Goal: Find specific page/section: Find specific page/section

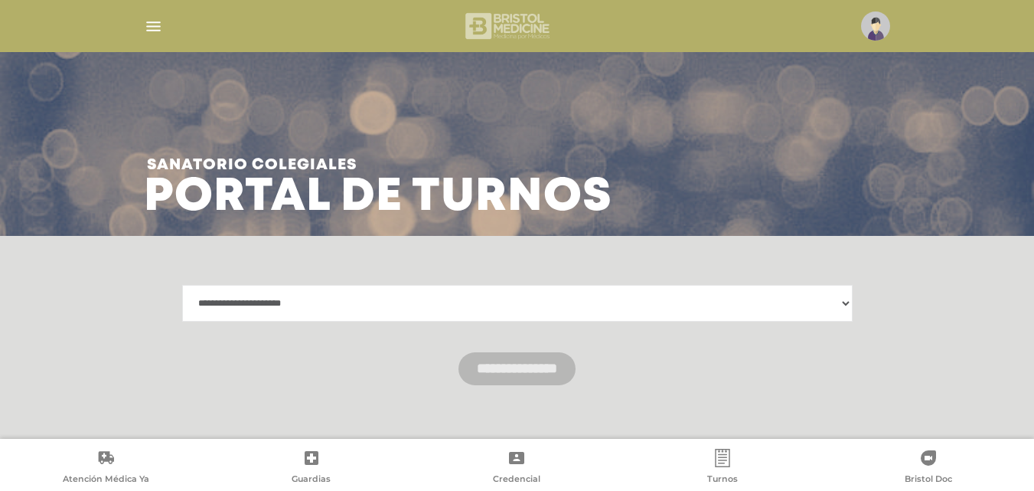
click at [489, 28] on img at bounding box center [508, 26] width 91 height 37
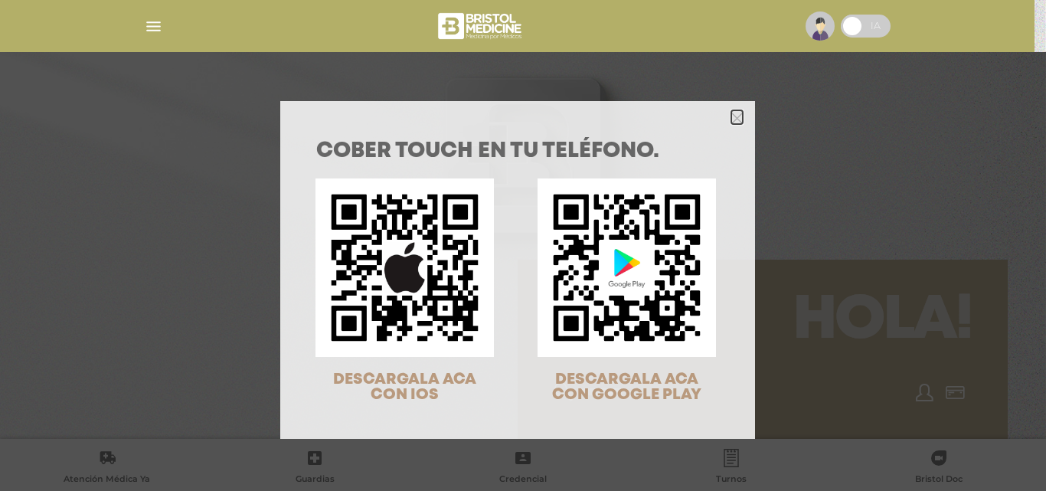
click at [731, 117] on polygon "Close" at bounding box center [736, 118] width 11 height 11
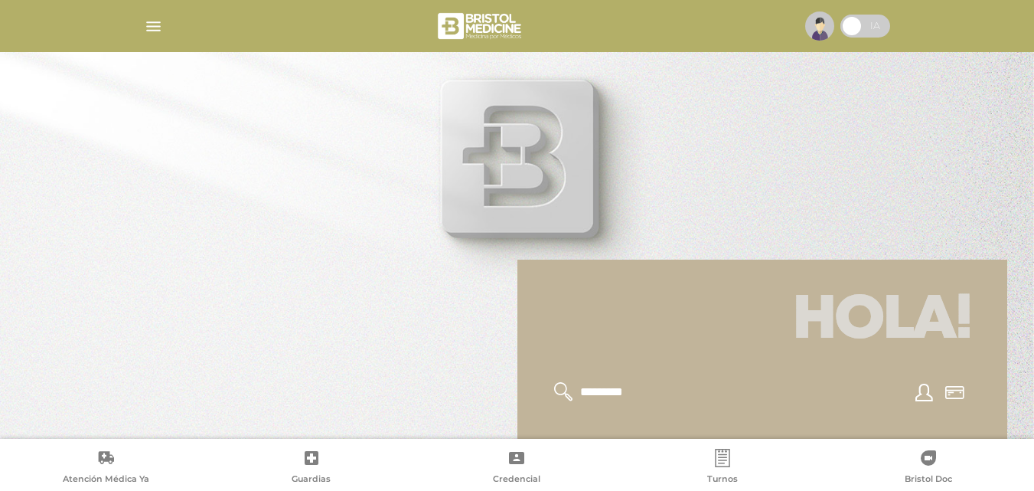
click at [726, 467] on icon at bounding box center [722, 458] width 15 height 18
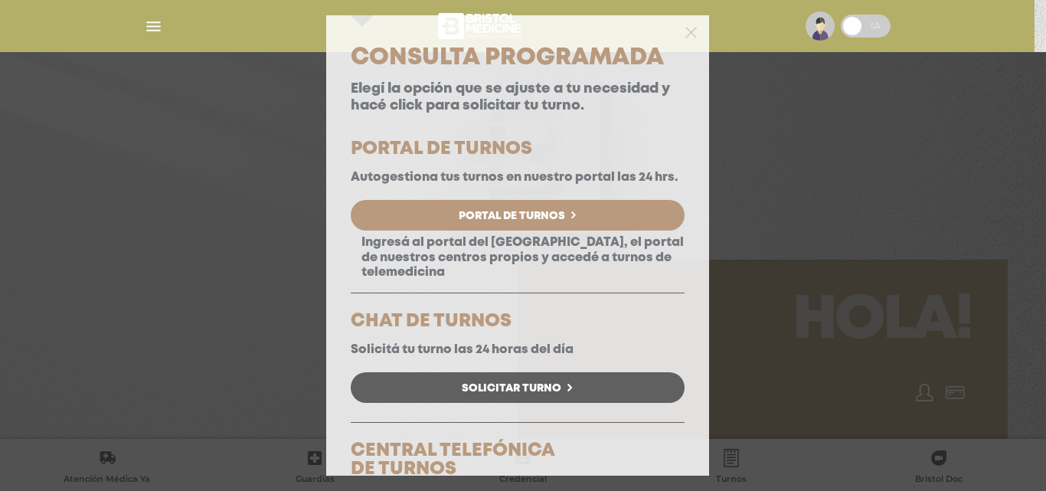
click at [685, 33] on div at bounding box center [517, 30] width 383 height 31
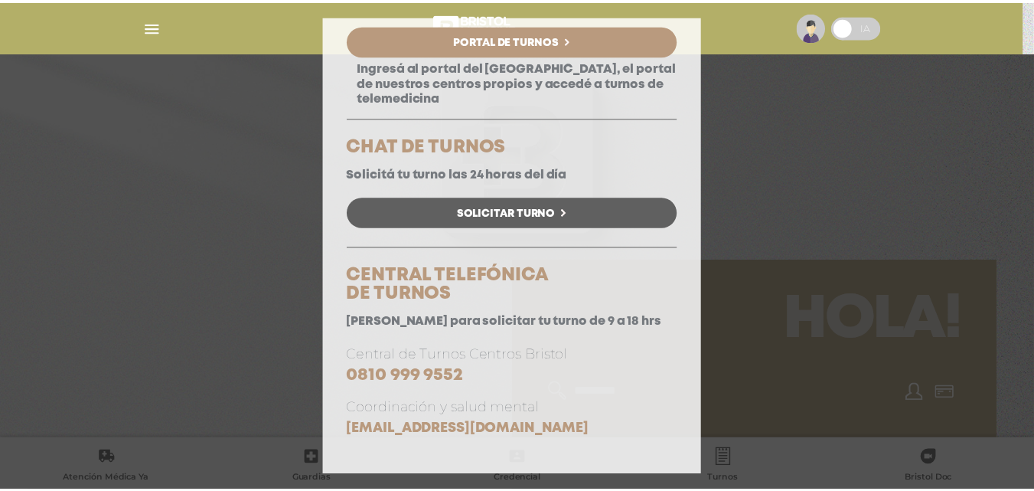
scroll to position [191, 0]
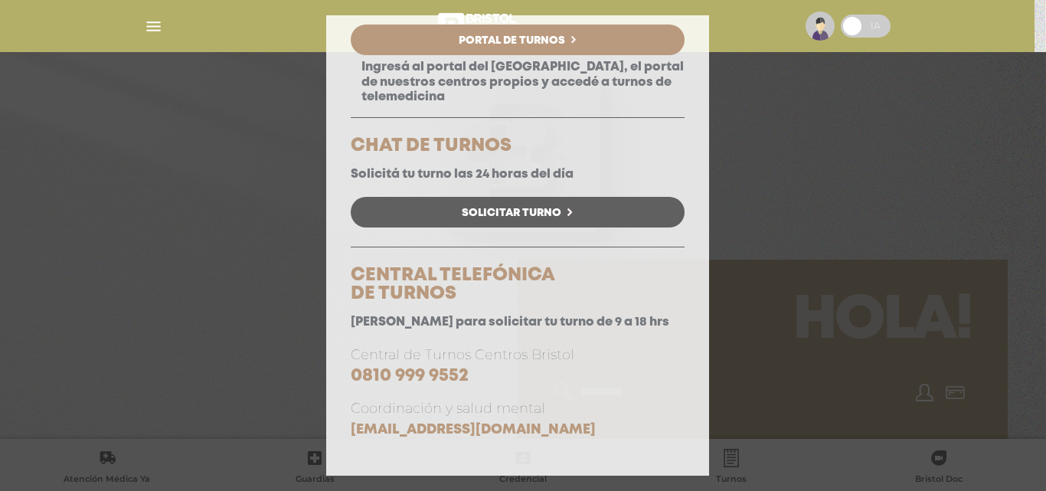
click at [846, 118] on div "Consulta Programada Elegí la opción que se ajuste a tu necesidad y hacé click p…" at bounding box center [523, 245] width 1046 height 491
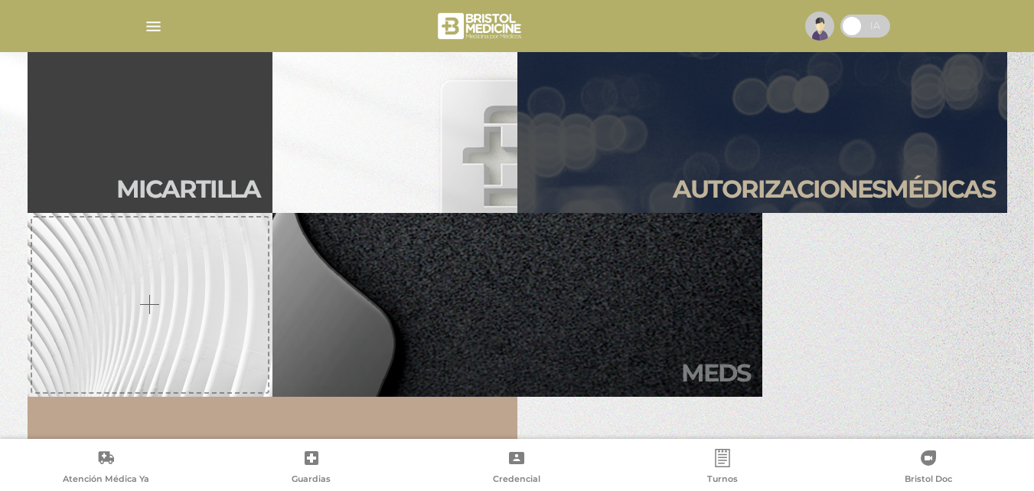
scroll to position [383, 0]
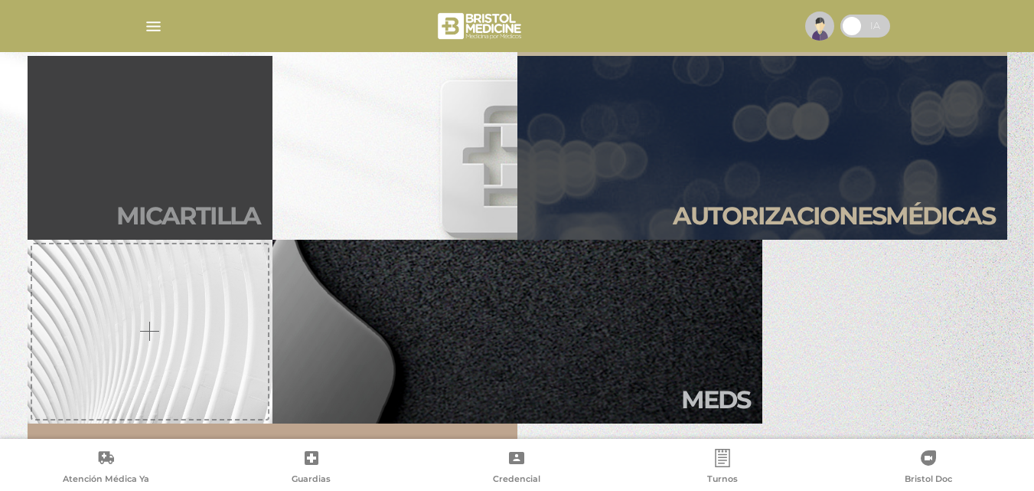
click at [115, 194] on link "Mi car tilla" at bounding box center [150, 148] width 245 height 184
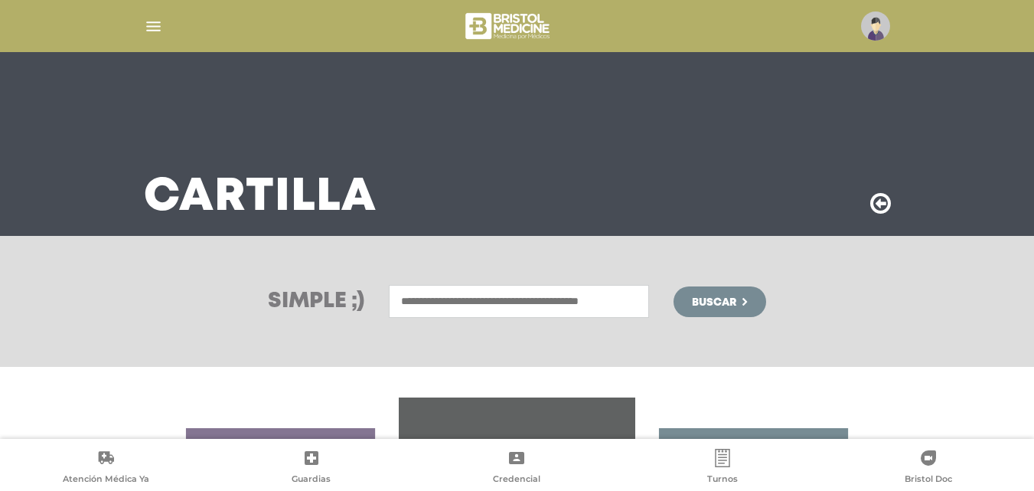
click at [425, 302] on input "text" at bounding box center [519, 301] width 260 height 33
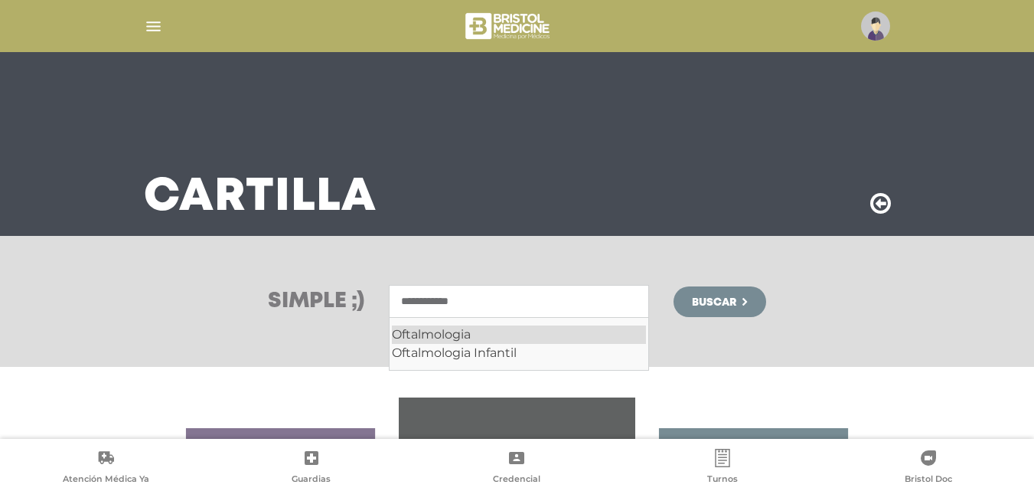
click at [407, 335] on div "Oftalmologia" at bounding box center [519, 334] width 254 height 18
type input "**********"
click at [724, 315] on button "Buscar" at bounding box center [720, 301] width 92 height 31
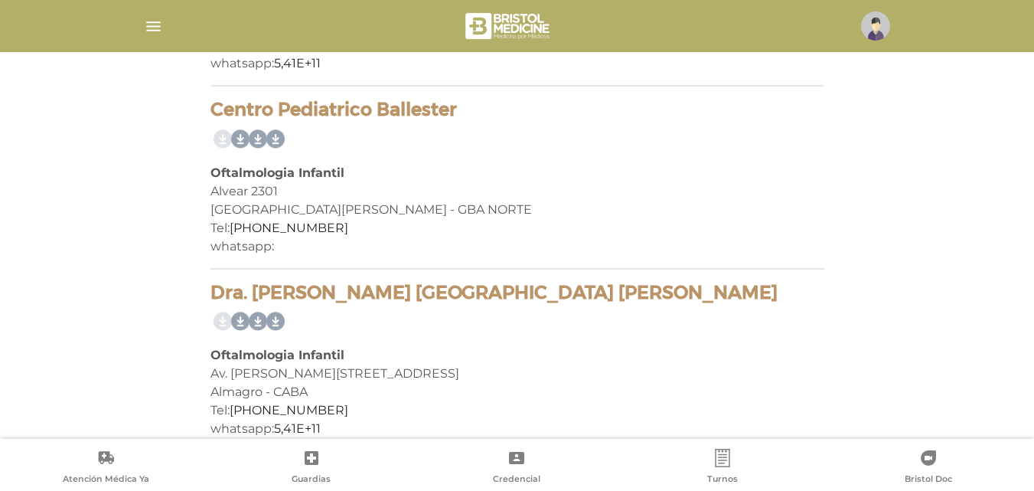
scroll to position [20385, 0]
